Goal: Information Seeking & Learning: Learn about a topic

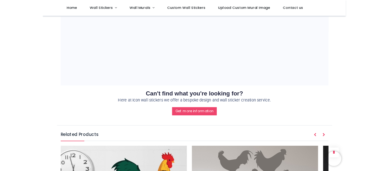
scroll to position [530, 0]
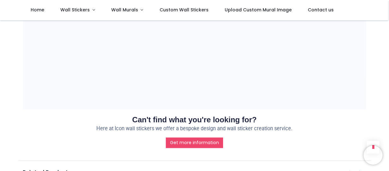
click at [307, 149] on section "Can't find what you're looking for? Here at Icon wall stickers we offer a bespo…" at bounding box center [194, 133] width 343 height 49
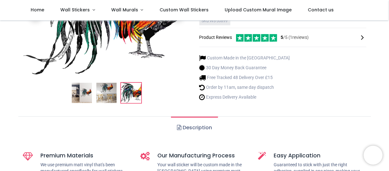
scroll to position [0, 0]
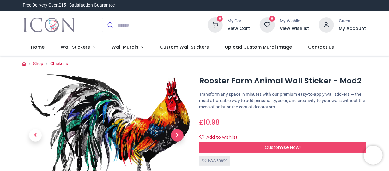
click at [178, 134] on span "Next" at bounding box center [177, 135] width 13 height 13
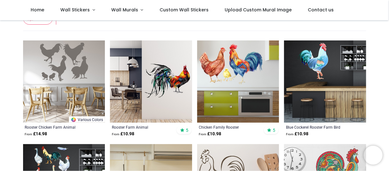
scroll to position [211, 0]
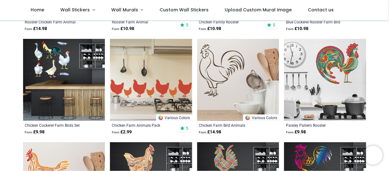
click at [56, 61] on img at bounding box center [64, 80] width 82 height 82
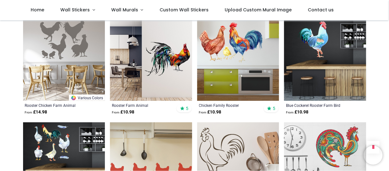
scroll to position [105, 0]
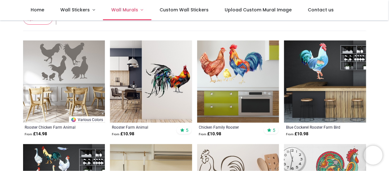
click at [138, 10] on link "Wall Murals" at bounding box center [127, 10] width 48 height 20
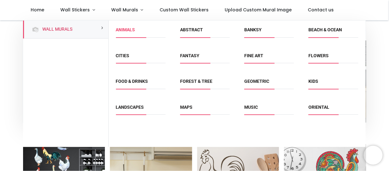
click at [135, 31] on link "Animals" at bounding box center [125, 29] width 19 height 5
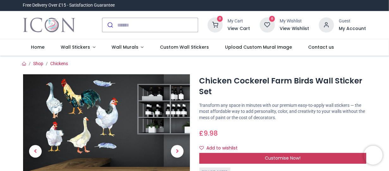
click at [275, 157] on span "Customise Now!" at bounding box center [283, 158] width 36 height 6
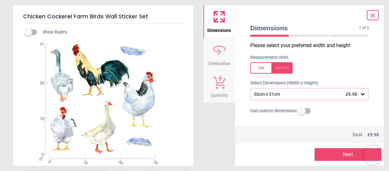
click at [284, 69] on div at bounding box center [271, 67] width 42 height 11
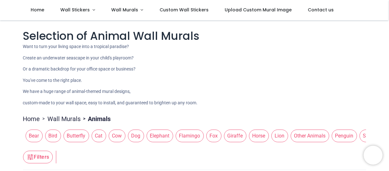
scroll to position [105, 0]
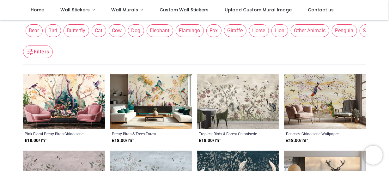
click at [301, 32] on span "Other Animals" at bounding box center [310, 30] width 39 height 13
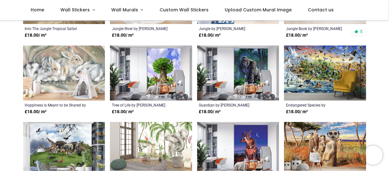
scroll to position [316, 0]
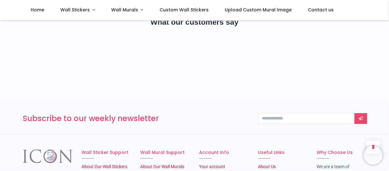
scroll to position [945, 0]
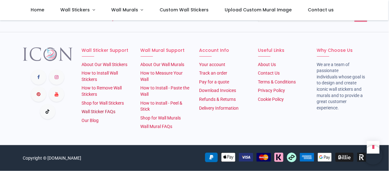
click at [112, 111] on link "Wall Sticker FAQs" at bounding box center [99, 111] width 34 height 5
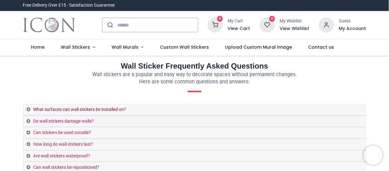
click at [112, 110] on link "What surfaces can wall stickers be installed on?" at bounding box center [194, 109] width 343 height 11
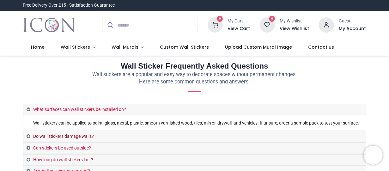
click at [96, 137] on link "Do wall stickers damage walls?" at bounding box center [194, 136] width 343 height 11
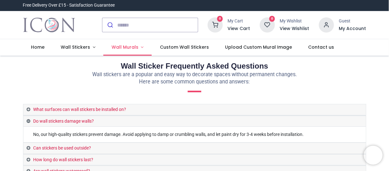
click at [139, 46] on link "Wall Murals" at bounding box center [127, 47] width 48 height 16
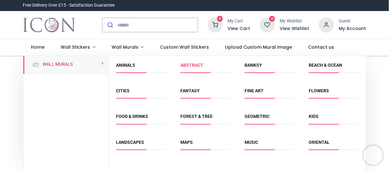
click at [189, 67] on link "Abstract" at bounding box center [191, 65] width 23 height 5
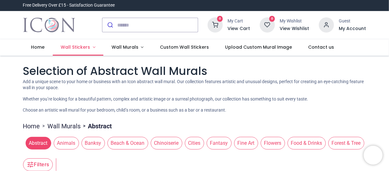
click at [91, 47] on link "Wall Stickers" at bounding box center [78, 47] width 51 height 16
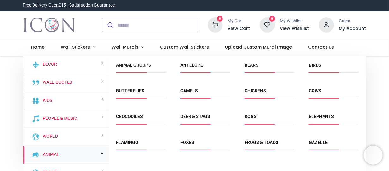
click at [78, 151] on div "Animal" at bounding box center [65, 155] width 85 height 18
click at [102, 152] on small at bounding box center [102, 153] width 3 height 4
click at [101, 152] on small at bounding box center [102, 153] width 3 height 4
click at [53, 154] on link "Animal" at bounding box center [49, 154] width 19 height 6
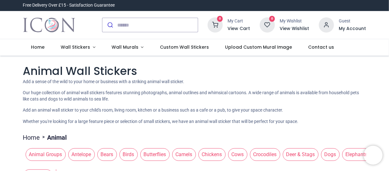
click at [209, 155] on span "Chickens" at bounding box center [212, 154] width 27 height 13
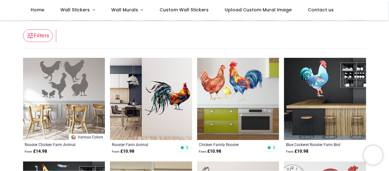
click at [226, 90] on img at bounding box center [238, 99] width 82 height 82
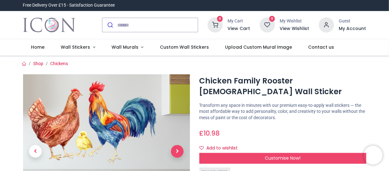
click at [176, 153] on span "Next" at bounding box center [177, 151] width 13 height 13
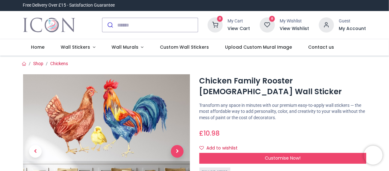
click at [176, 153] on span "Next" at bounding box center [177, 151] width 13 height 13
